Goal: Task Accomplishment & Management: Use online tool/utility

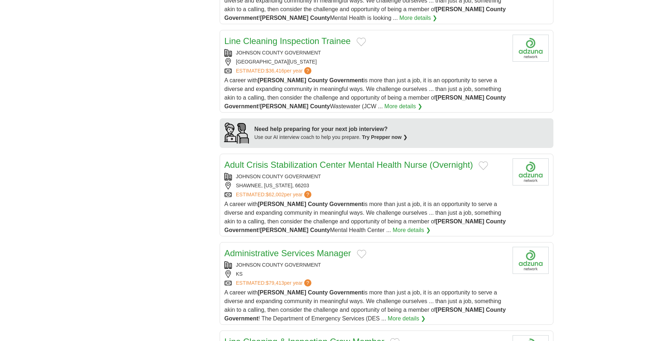
scroll to position [589, 0]
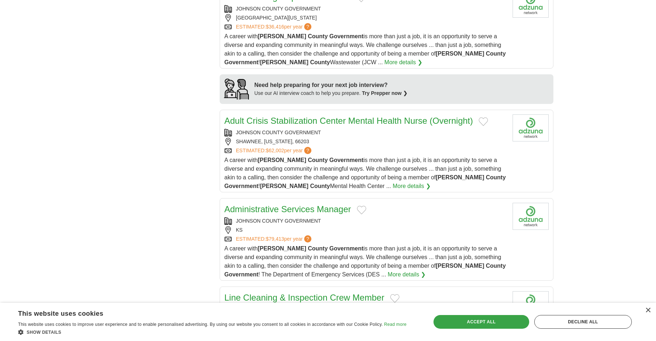
click at [489, 318] on div "Accept all" at bounding box center [481, 322] width 96 height 14
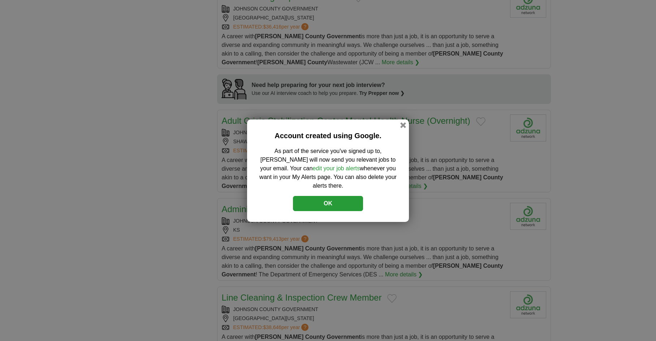
scroll to position [654, 0]
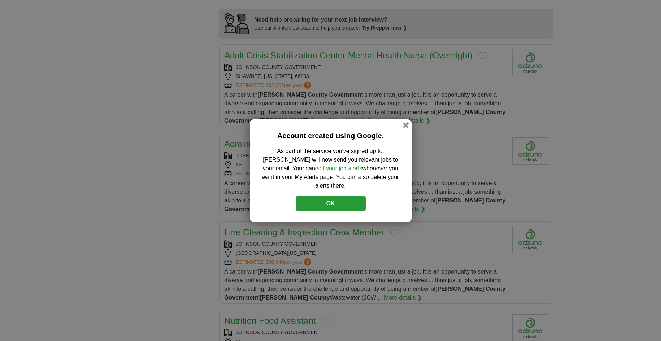
click at [329, 198] on button "OK" at bounding box center [331, 203] width 70 height 15
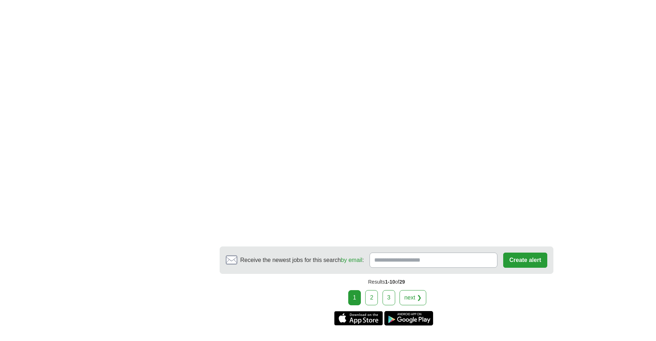
scroll to position [1379, 0]
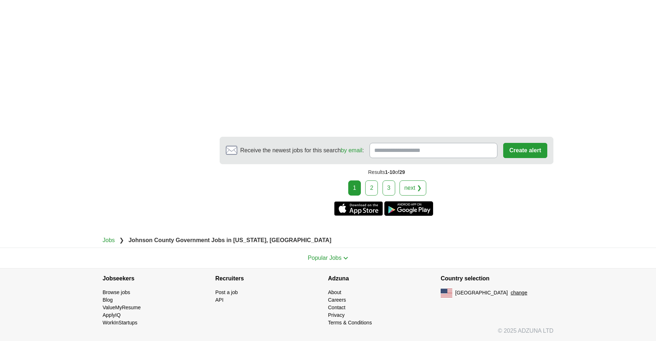
click at [373, 188] on link "2" at bounding box center [371, 187] width 13 height 15
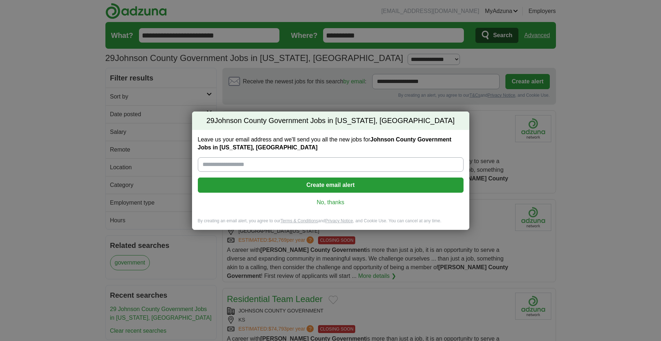
click at [326, 203] on link "No, thanks" at bounding box center [331, 203] width 254 height 8
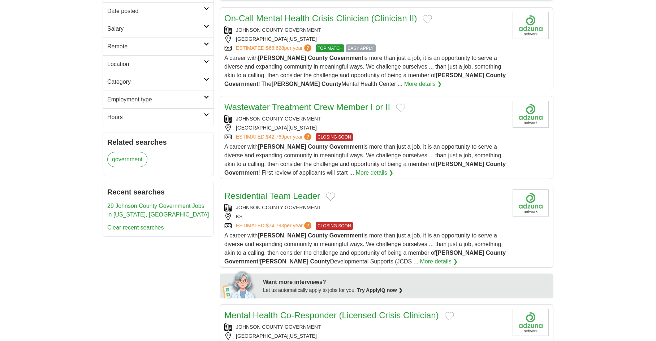
scroll to position [24, 0]
